Goal: Task Accomplishment & Management: Complete application form

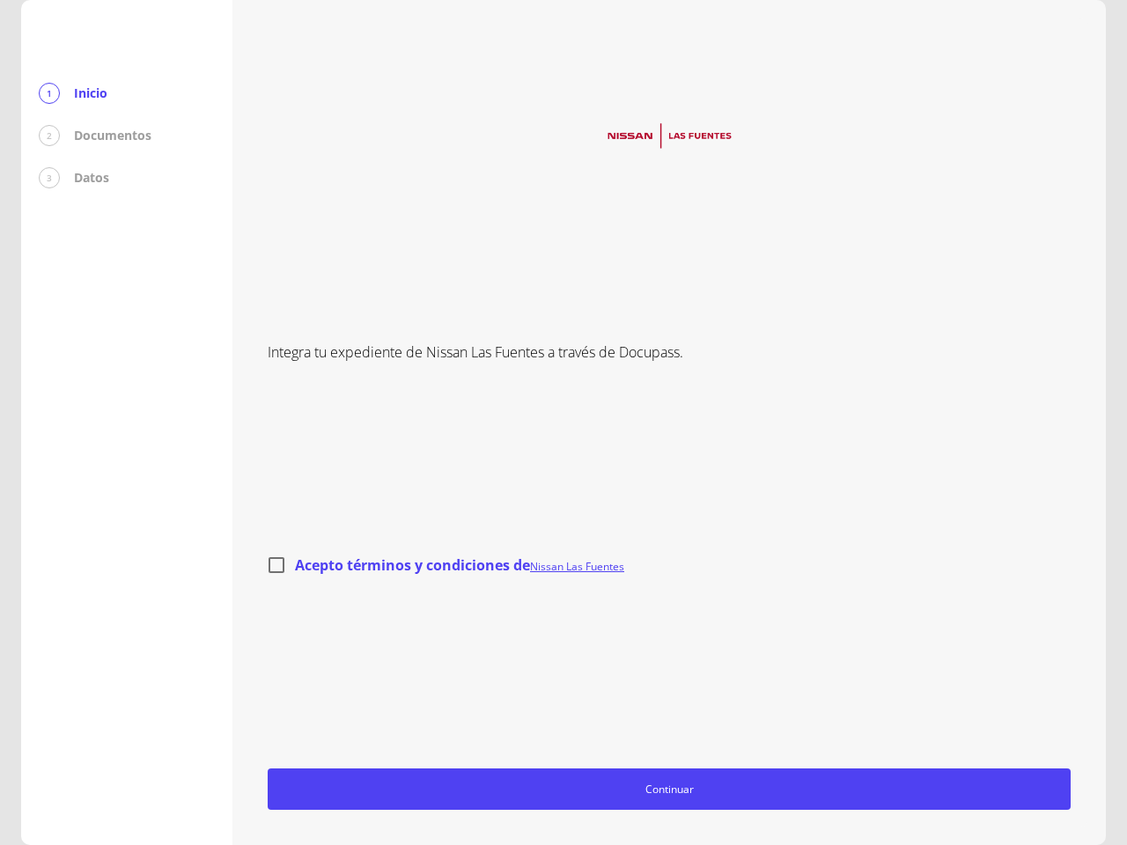
click at [563, 422] on div "Integra tu expediente de Nissan Las Fuentes a través de Docupass. Acepto términ…" at bounding box center [669, 422] width 803 height 775
click at [669, 789] on span "Continuar" at bounding box center [668, 789] width 787 height 18
